Goal: Task Accomplishment & Management: Use online tool/utility

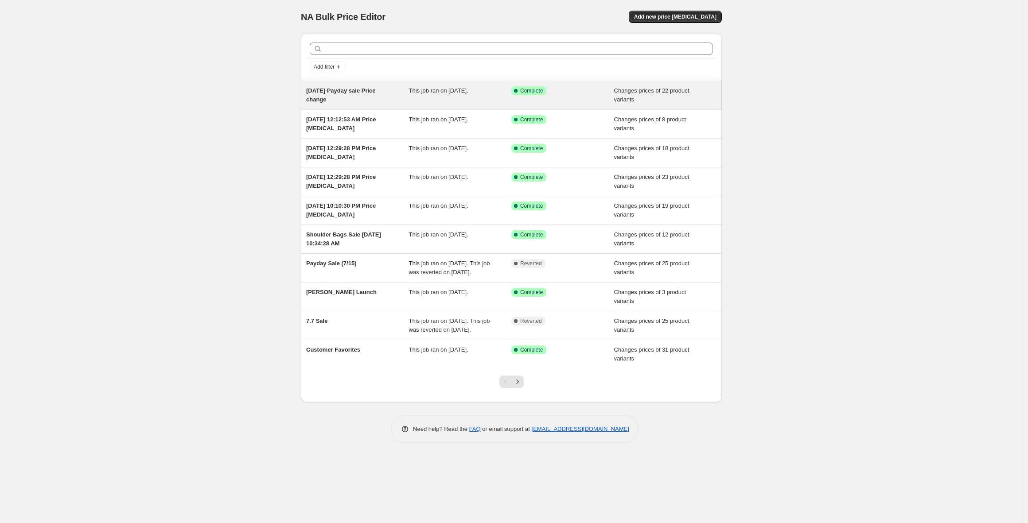
click at [379, 104] on div "[DATE] Payday sale Price change" at bounding box center [357, 95] width 103 height 18
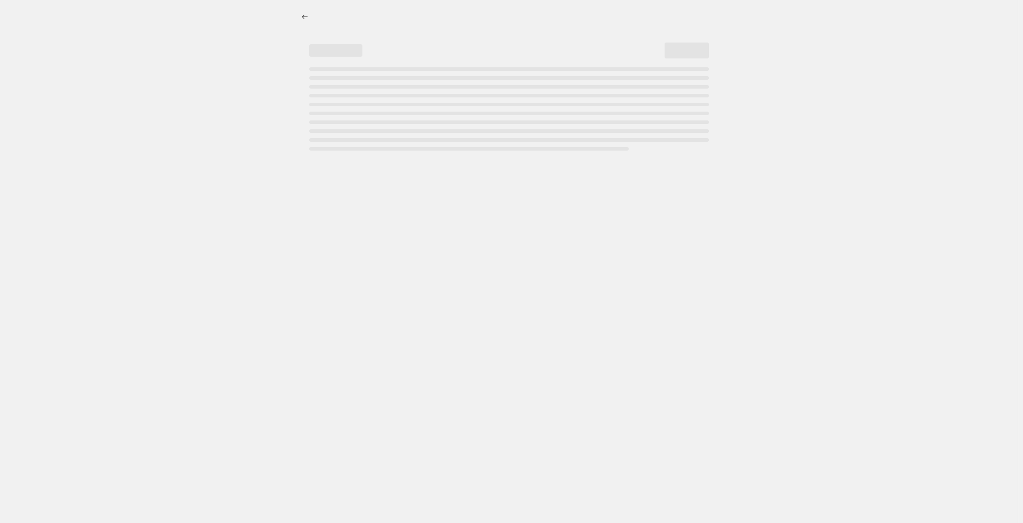
select select "product_status"
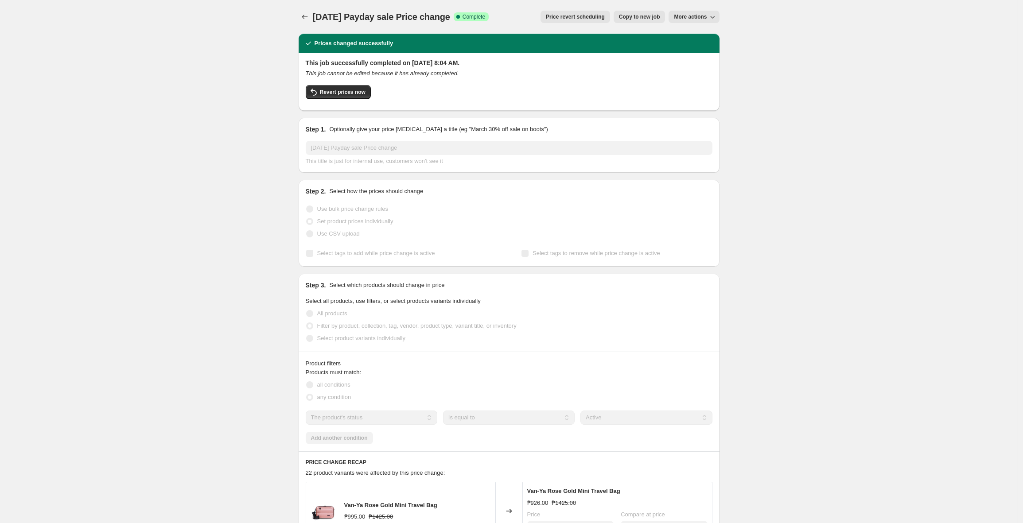
click at [461, 16] on span "Copy to new job" at bounding box center [639, 16] width 41 height 7
select select "product_status"
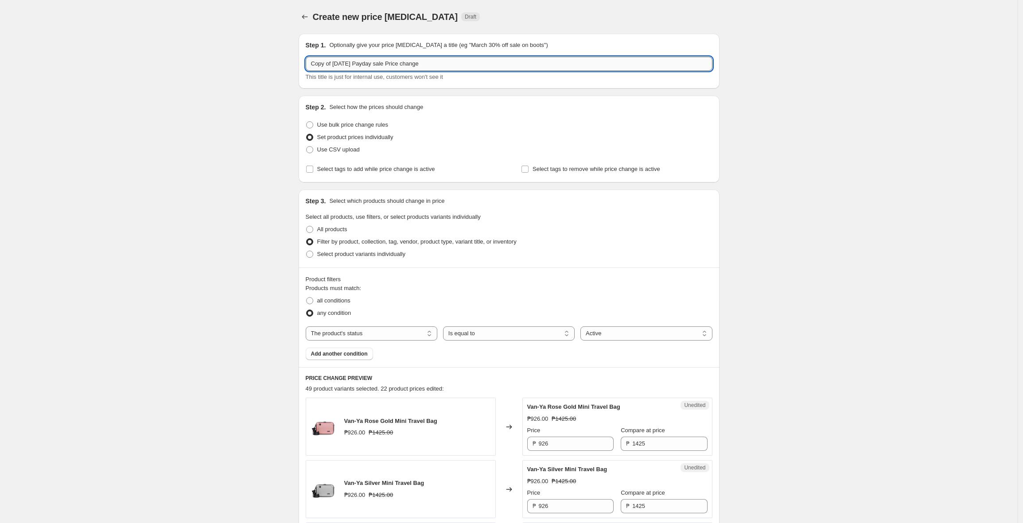
drag, startPoint x: 351, startPoint y: 64, endPoint x: 355, endPoint y: 65, distance: 5.0
click at [355, 65] on input "Copy of Aug 15, 2025 Payday sale Price change" at bounding box center [509, 64] width 407 height 14
click at [350, 64] on input "Copy of Aug 15, 2025 Payday sale Price change" at bounding box center [509, 64] width 407 height 14
drag, startPoint x: 348, startPoint y: 64, endPoint x: 355, endPoint y: 65, distance: 6.7
click at [355, 65] on input "Copy of Aug 15, 2025 Payday sale Price change" at bounding box center [509, 64] width 407 height 14
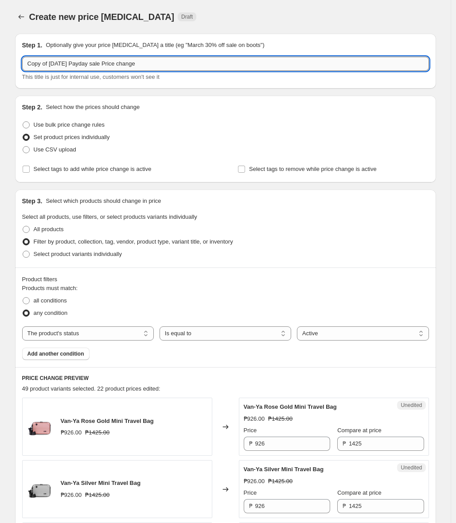
click at [54, 65] on input "Copy of Aug 22, 2025 Payday sale Price change" at bounding box center [225, 64] width 407 height 14
drag, startPoint x: 51, startPoint y: 65, endPoint x: -25, endPoint y: 74, distance: 77.2
click at [0, 74] on html "Home Settings Plans Skip to content Create new price change job. This page is r…" at bounding box center [228, 261] width 456 height 523
click at [51, 66] on input "Copy of Aug 22, 2025 Payday sale Price change" at bounding box center [225, 64] width 407 height 14
drag, startPoint x: 54, startPoint y: 66, endPoint x: 12, endPoint y: 65, distance: 41.7
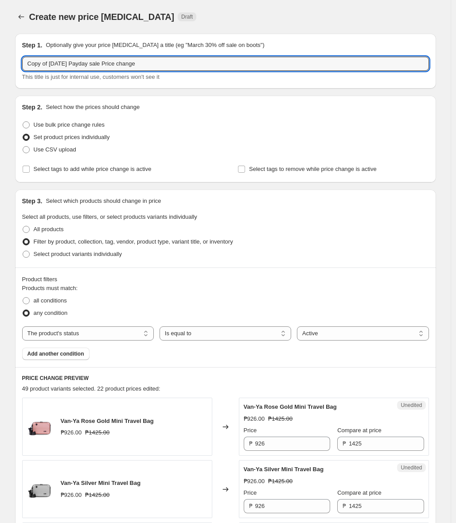
drag, startPoint x: 65, startPoint y: 64, endPoint x: 87, endPoint y: 66, distance: 22.2
click at [87, 66] on input "Aug 22, 2025 Payday sale Price change" at bounding box center [225, 64] width 407 height 14
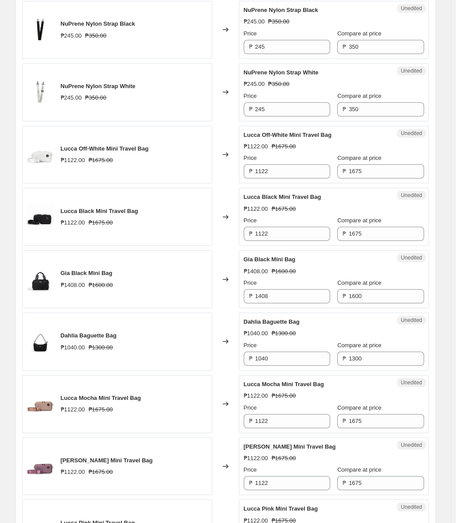
scroll to position [773, 0]
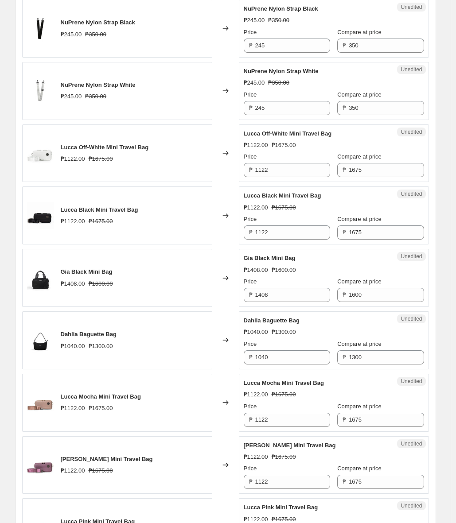
type input "Aug 22, 2025 Back in stock sale Price change"
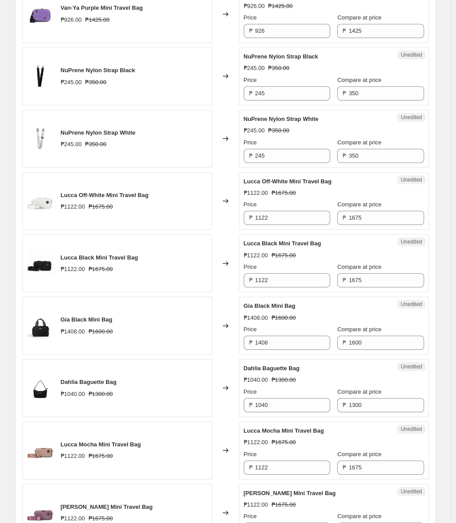
scroll to position [1282, 0]
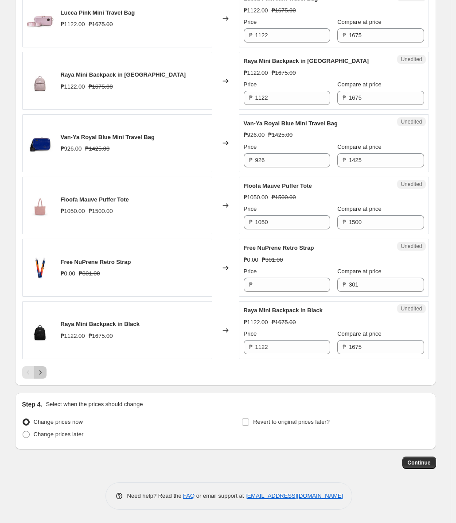
click at [45, 373] on icon "Next" at bounding box center [40, 372] width 9 height 9
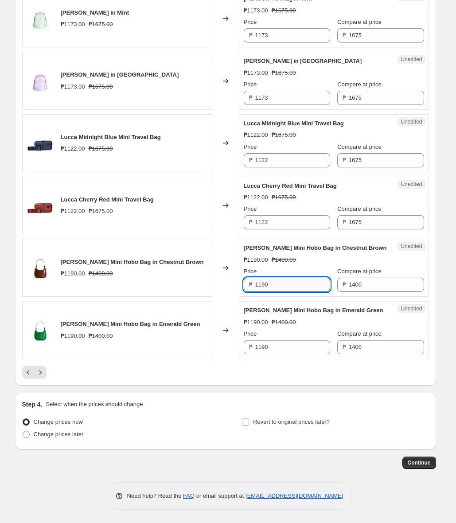
click at [268, 287] on input "1190" at bounding box center [292, 285] width 75 height 14
type input "1176"
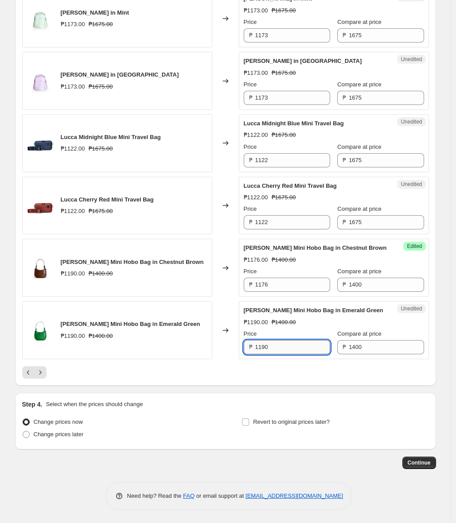
click at [270, 348] on input "1190" at bounding box center [292, 347] width 75 height 14
paste input "76"
type input "1176"
click at [307, 40] on input "1173" at bounding box center [292, 35] width 75 height 14
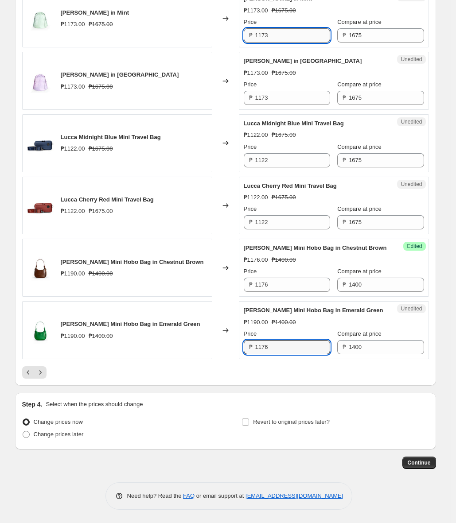
click at [307, 40] on input "1173" at bounding box center [292, 35] width 75 height 14
type input "1122"
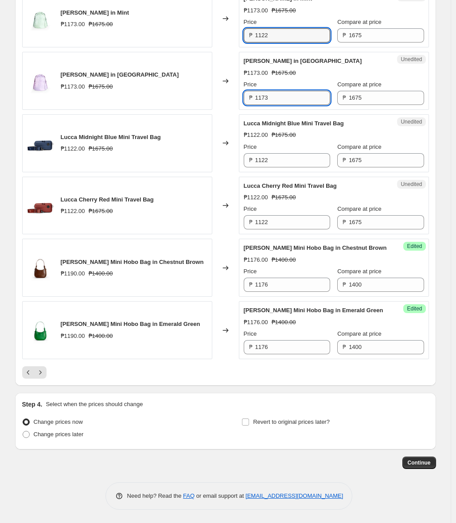
click at [296, 98] on input "1173" at bounding box center [292, 98] width 75 height 14
paste input "22"
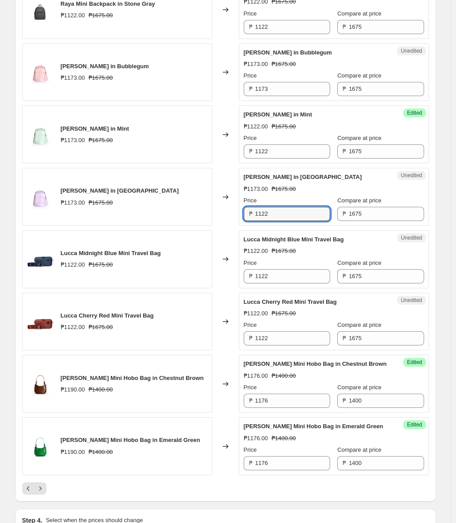
scroll to position [1162, 0]
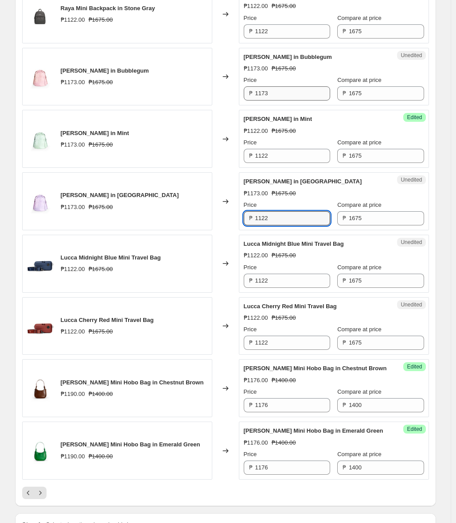
type input "1122"
click at [297, 93] on input "1173" at bounding box center [292, 93] width 75 height 14
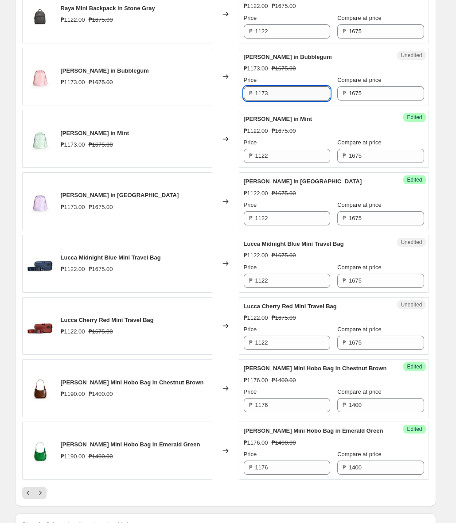
click at [297, 93] on input "1173" at bounding box center [292, 93] width 75 height 14
paste input "22"
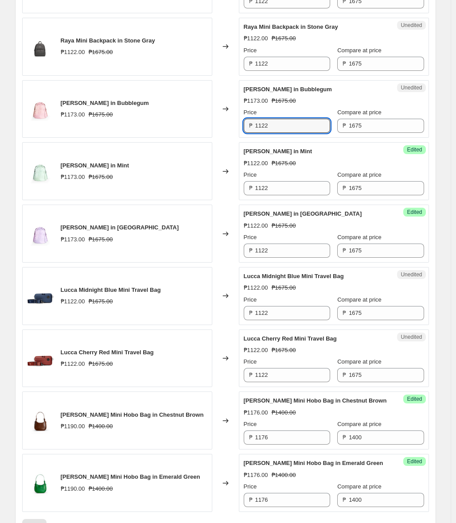
scroll to position [1282, 0]
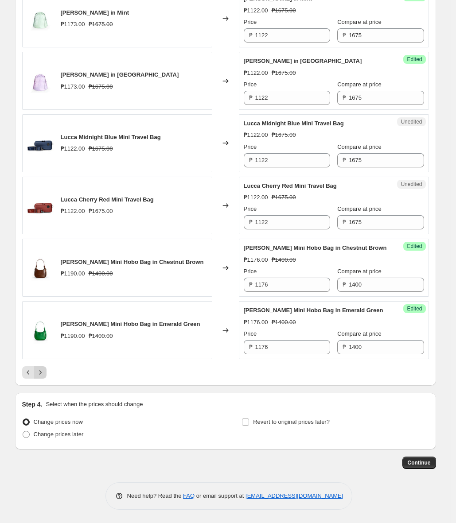
type input "1122"
click at [44, 372] on icon "Next" at bounding box center [40, 372] width 9 height 9
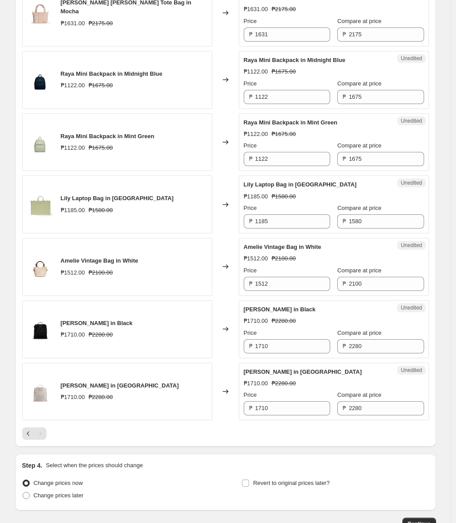
scroll to position [547, 0]
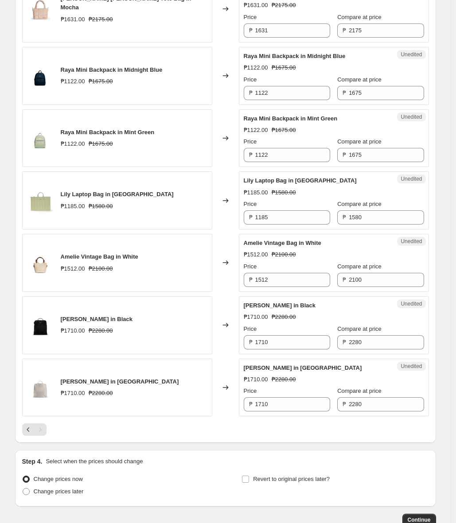
click at [202, 192] on div "Lily Laptop Bag in Green ₱1185.00 ₱1580.00" at bounding box center [117, 201] width 190 height 58
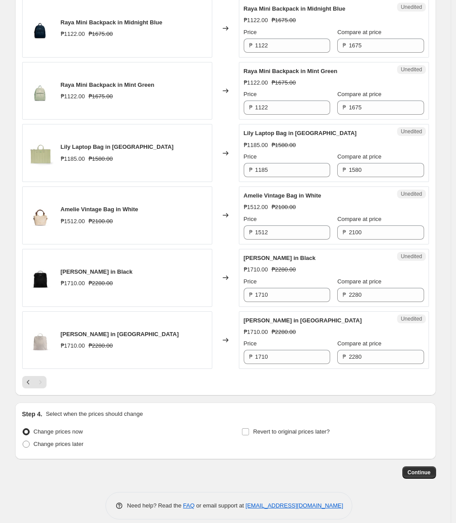
scroll to position [596, 0]
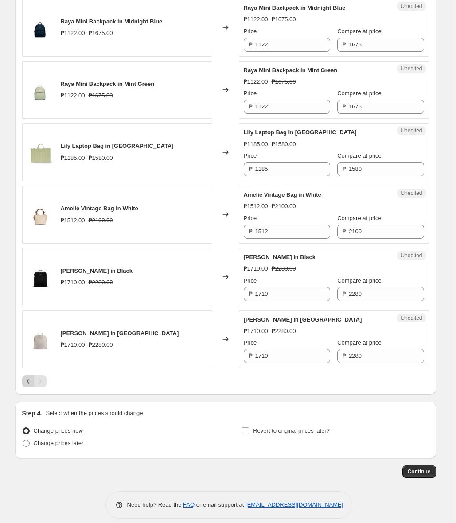
click at [30, 377] on icon "Previous" at bounding box center [28, 381] width 9 height 9
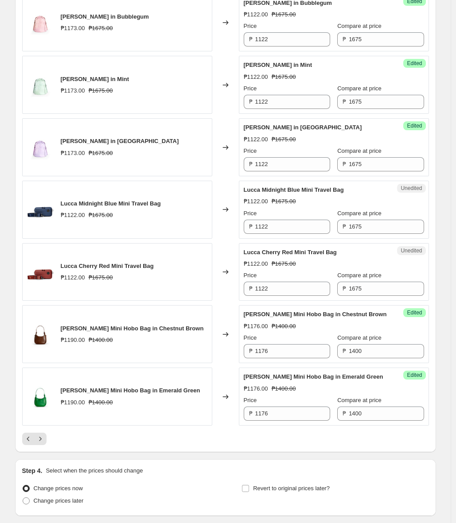
scroll to position [1282, 0]
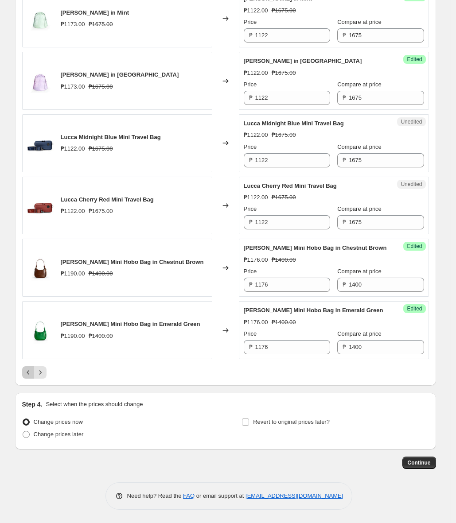
click at [28, 368] on button "Previous" at bounding box center [28, 373] width 12 height 12
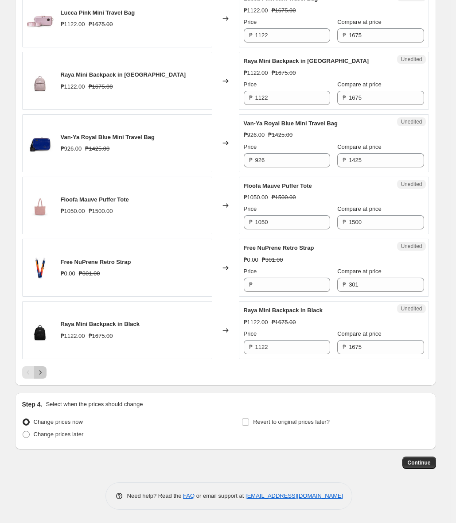
click at [44, 375] on icon "Next" at bounding box center [40, 372] width 9 height 9
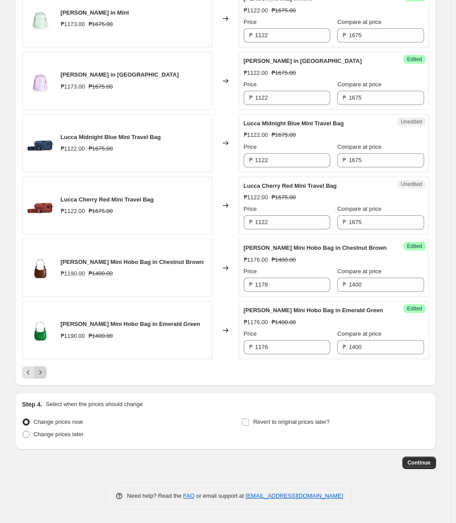
click at [42, 375] on icon "Next" at bounding box center [40, 372] width 9 height 9
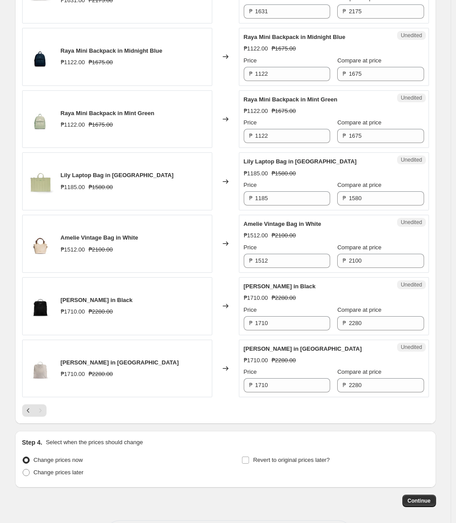
scroll to position [596, 0]
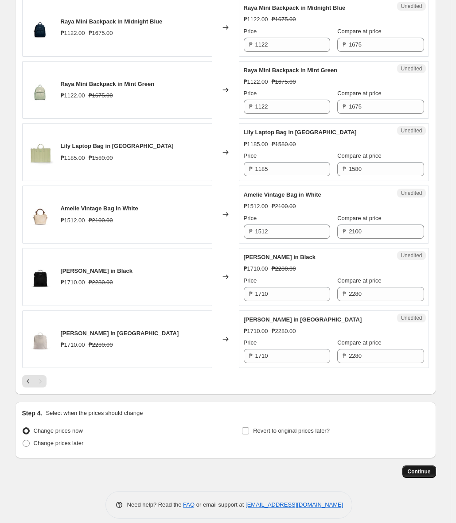
click at [410, 469] on span "Continue" at bounding box center [419, 472] width 23 height 7
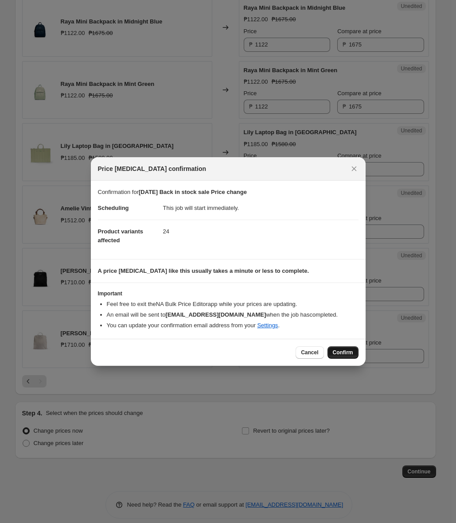
click at [345, 355] on span "Confirm" at bounding box center [343, 352] width 20 height 7
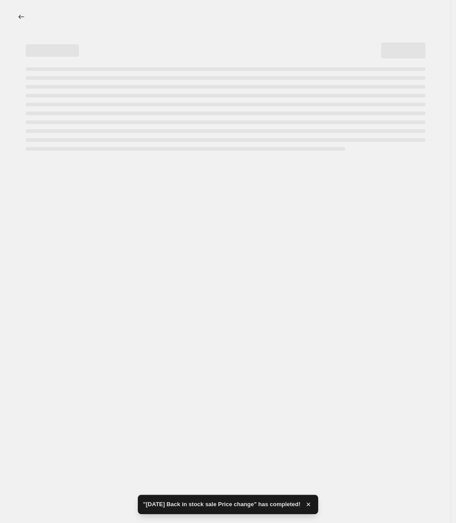
select select "product_status"
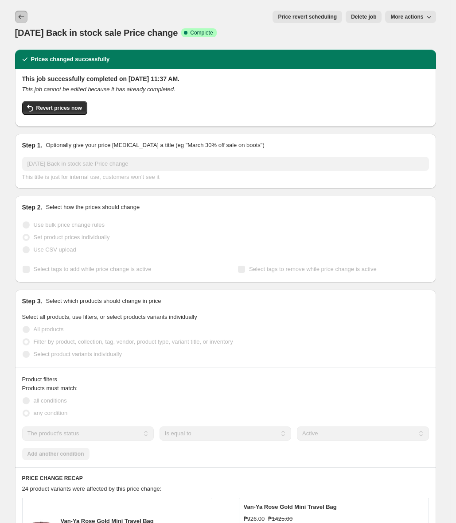
click at [23, 20] on icon "Price change jobs" at bounding box center [21, 16] width 9 height 9
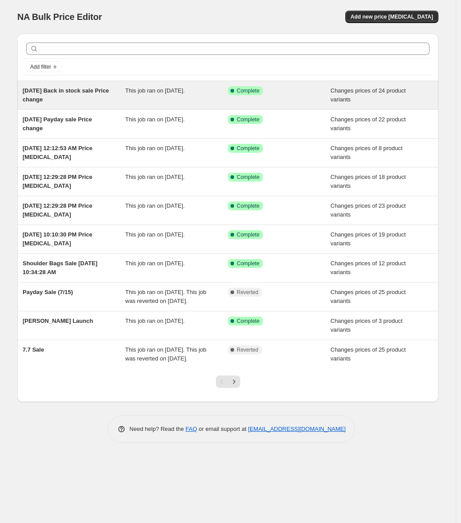
click at [62, 89] on span "[DATE] Back in stock sale Price change" at bounding box center [66, 95] width 86 height 16
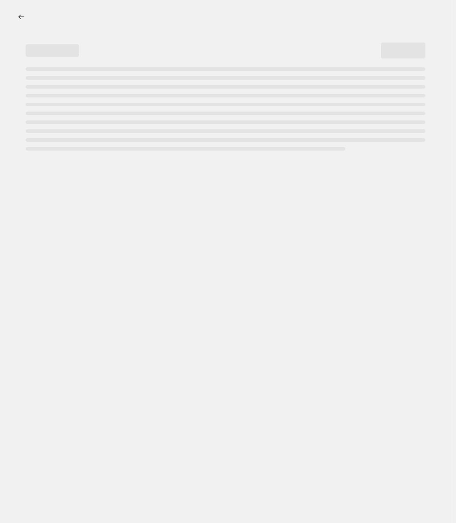
select select "product_status"
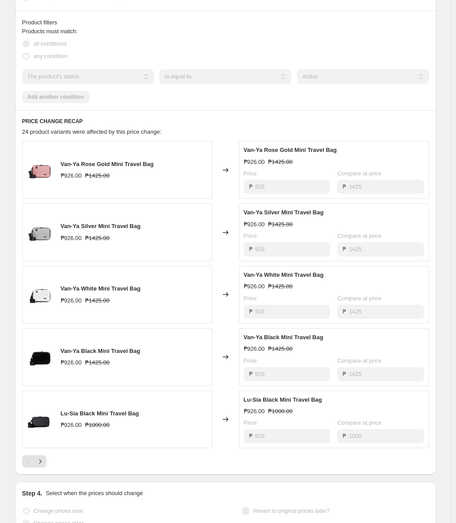
scroll to position [411, 0]
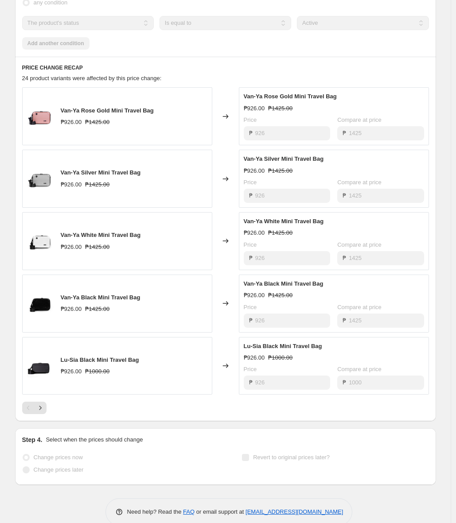
click at [254, 452] on label "Revert to original prices later?" at bounding box center [286, 458] width 88 height 12
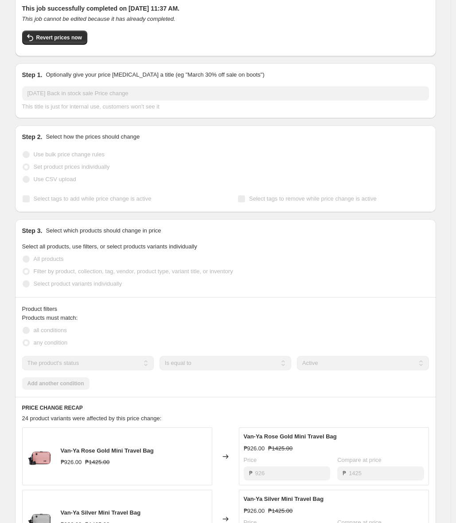
scroll to position [0, 0]
